Goal: Transaction & Acquisition: Purchase product/service

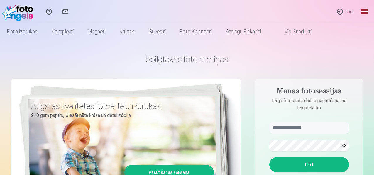
click at [350, 11] on link "Ieiet" at bounding box center [345, 11] width 27 height 23
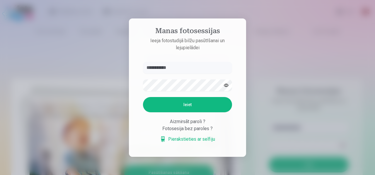
type input "**********"
click at [143, 97] on button "Ieiet" at bounding box center [187, 104] width 89 height 15
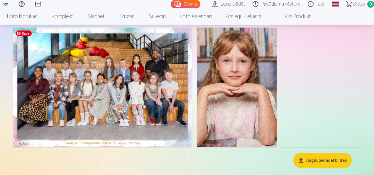
scroll to position [38, 0]
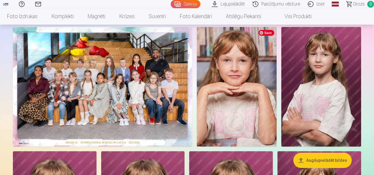
click at [277, 70] on img at bounding box center [237, 87] width 80 height 120
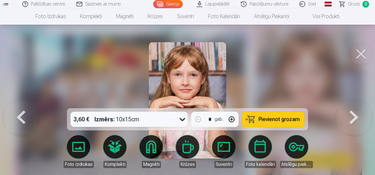
click at [362, 54] on button at bounding box center [361, 53] width 23 height 23
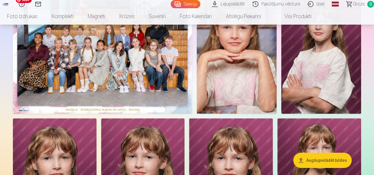
scroll to position [71, 0]
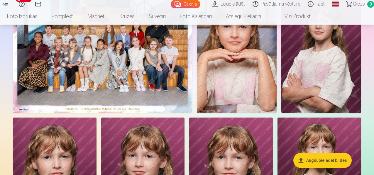
click at [192, 62] on img at bounding box center [102, 53] width 179 height 120
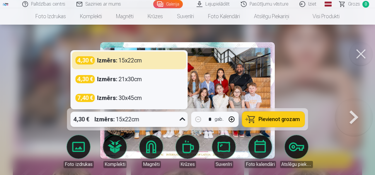
click at [183, 119] on icon at bounding box center [182, 119] width 9 height 9
click at [184, 119] on icon at bounding box center [182, 119] width 9 height 9
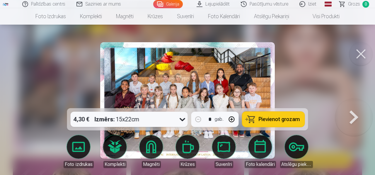
click at [365, 55] on button at bounding box center [361, 53] width 23 height 23
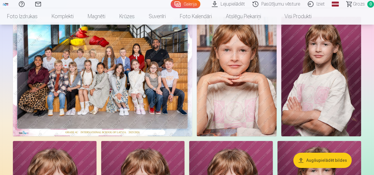
scroll to position [47, 0]
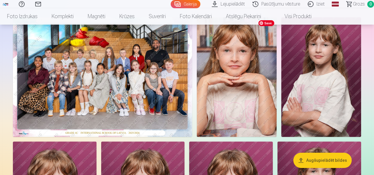
click at [277, 84] on img at bounding box center [237, 77] width 80 height 120
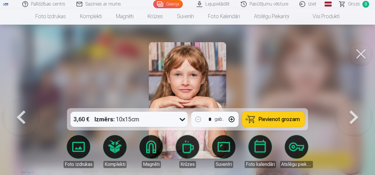
click at [365, 60] on button at bounding box center [361, 53] width 23 height 23
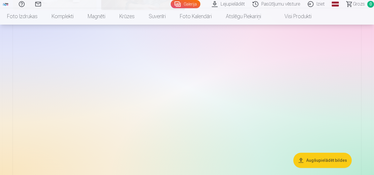
scroll to position [578, 0]
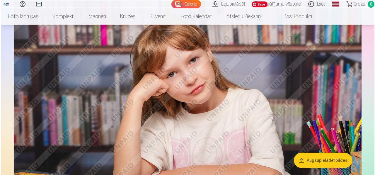
scroll to position [580, 0]
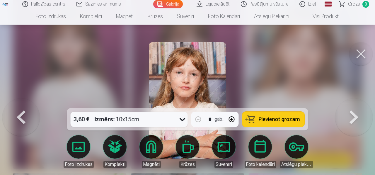
click at [256, 117] on button "Pievienot grozam" at bounding box center [273, 119] width 62 height 15
click at [361, 54] on button at bounding box center [361, 53] width 23 height 23
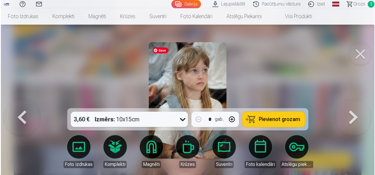
scroll to position [735, 0]
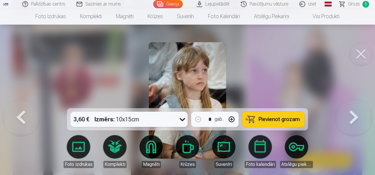
click at [269, 119] on span "Pievienot grozam" at bounding box center [279, 119] width 41 height 5
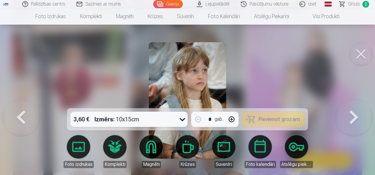
click at [367, 56] on button at bounding box center [361, 53] width 23 height 23
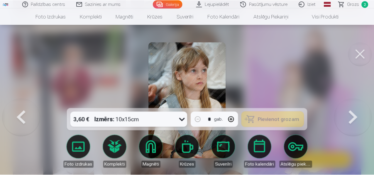
scroll to position [733, 0]
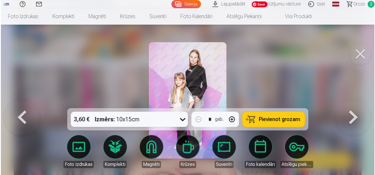
scroll to position [754, 0]
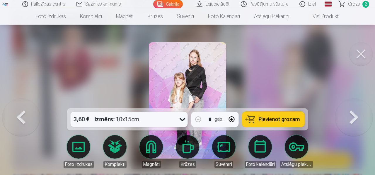
click at [362, 52] on button at bounding box center [361, 53] width 23 height 23
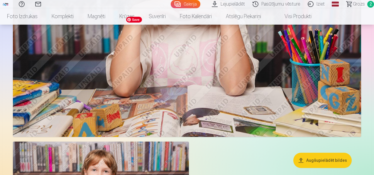
scroll to position [915, 0]
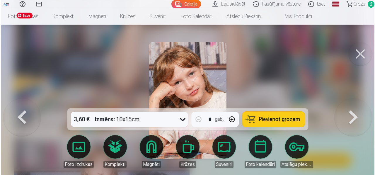
scroll to position [917, 0]
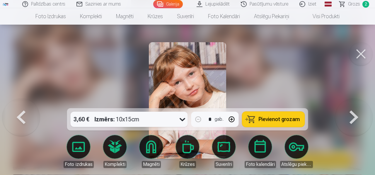
click at [271, 120] on span "Pievienot grozam" at bounding box center [279, 119] width 41 height 5
click at [354, 50] on button at bounding box center [361, 53] width 23 height 23
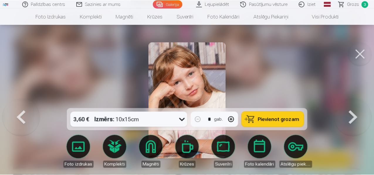
scroll to position [915, 0]
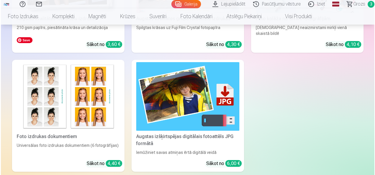
scroll to position [1294, 0]
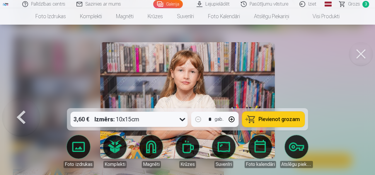
click at [283, 120] on span "Pievienot grozam" at bounding box center [279, 119] width 41 height 5
click at [353, 5] on span "Grozs" at bounding box center [354, 4] width 12 height 7
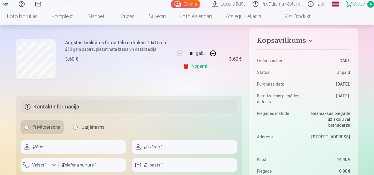
scroll to position [300, 0]
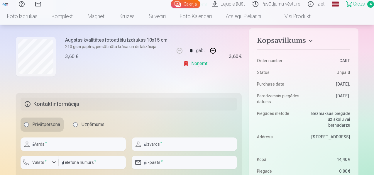
click at [215, 52] on button "button" at bounding box center [213, 51] width 14 height 14
type input "*"
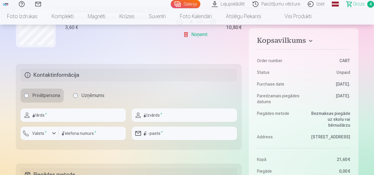
scroll to position [330, 0]
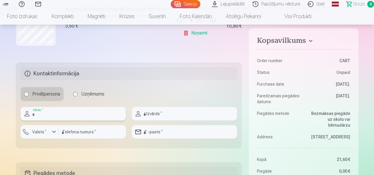
click at [70, 117] on input "text" at bounding box center [73, 113] width 105 height 13
type input "******"
type input "*******"
click at [66, 132] on input "number" at bounding box center [92, 131] width 67 height 13
type input "********"
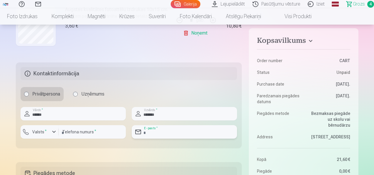
click at [157, 136] on input "email" at bounding box center [184, 131] width 105 height 13
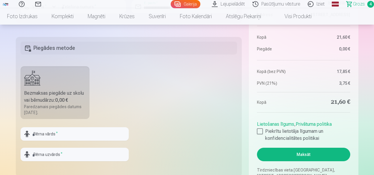
scroll to position [458, 0]
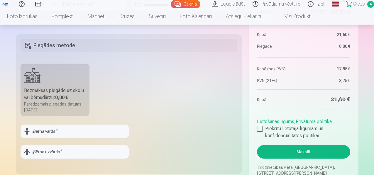
type input "**********"
click at [75, 138] on div at bounding box center [75, 140] width 108 height 5
click at [75, 134] on input "text" at bounding box center [75, 131] width 108 height 13
type input "******"
click at [64, 155] on input "text" at bounding box center [75, 151] width 108 height 13
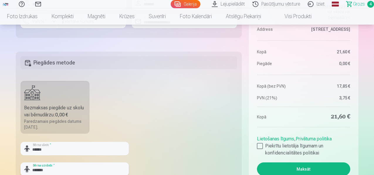
scroll to position [446, 0]
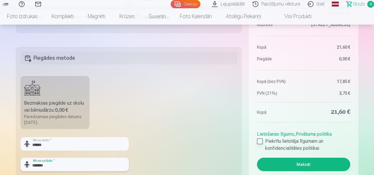
type input "*******"
click at [259, 142] on div at bounding box center [260, 141] width 6 height 6
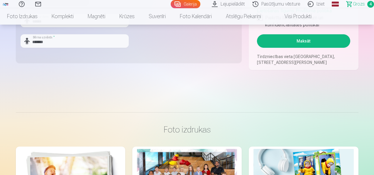
scroll to position [545, 0]
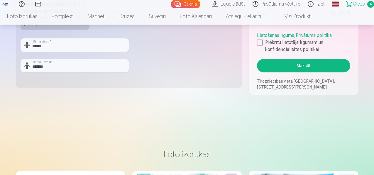
click at [295, 62] on button "Maksāt" at bounding box center [303, 65] width 93 height 13
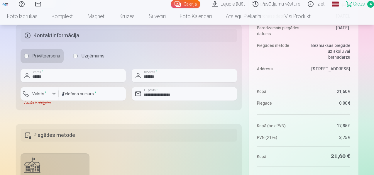
scroll to position [369, 0]
click at [45, 94] on label "Valsts *" at bounding box center [39, 93] width 19 height 6
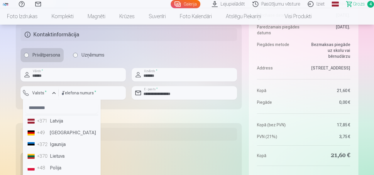
click at [57, 122] on li "+371 Latvija" at bounding box center [61, 121] width 73 height 12
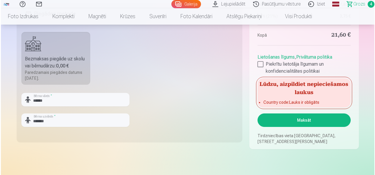
scroll to position [573, 0]
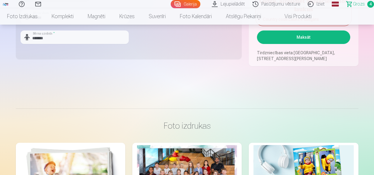
click at [288, 38] on button "Maksāt" at bounding box center [303, 36] width 93 height 13
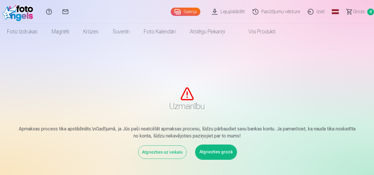
click at [216, 155] on link "Atgriezties grozā" at bounding box center [216, 151] width 40 height 13
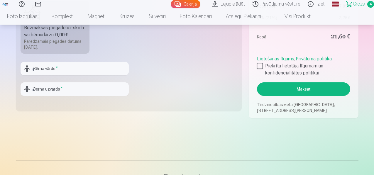
scroll to position [531, 0]
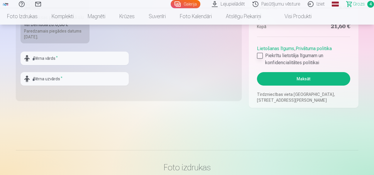
click at [260, 55] on div at bounding box center [260, 56] width 6 height 6
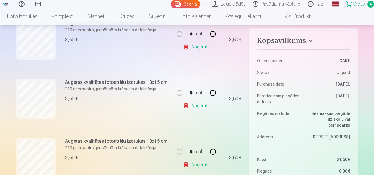
scroll to position [140, 0]
